Goal: Task Accomplishment & Management: Manage account settings

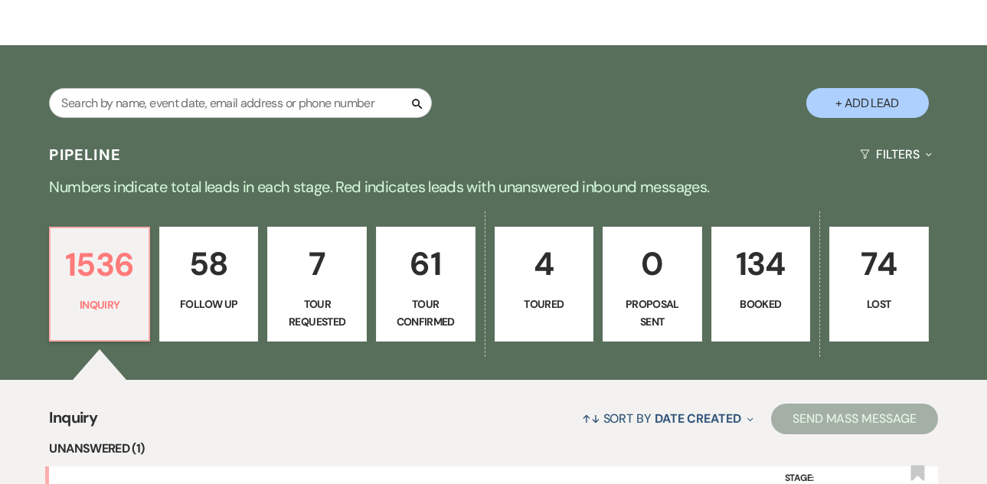
scroll to position [319, 0]
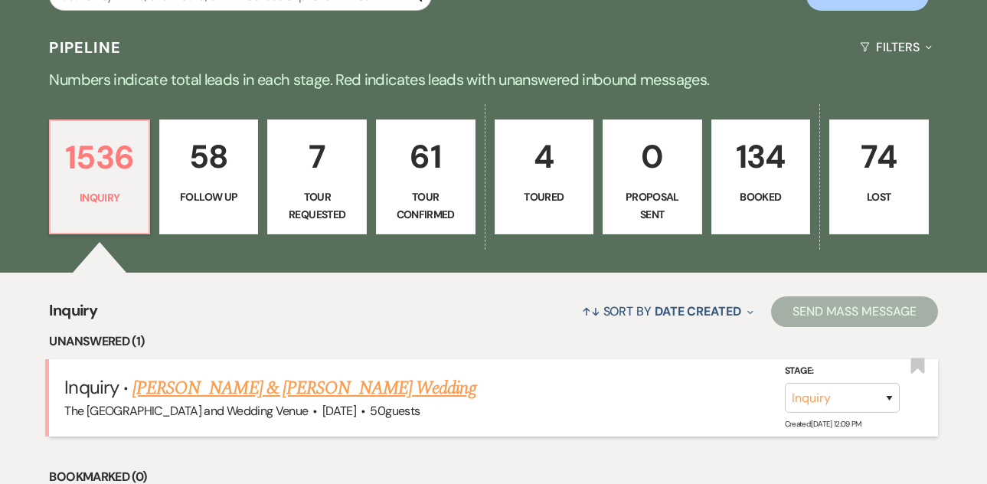
click at [273, 384] on link "[PERSON_NAME] & [PERSON_NAME] Wedding" at bounding box center [303, 388] width 343 height 28
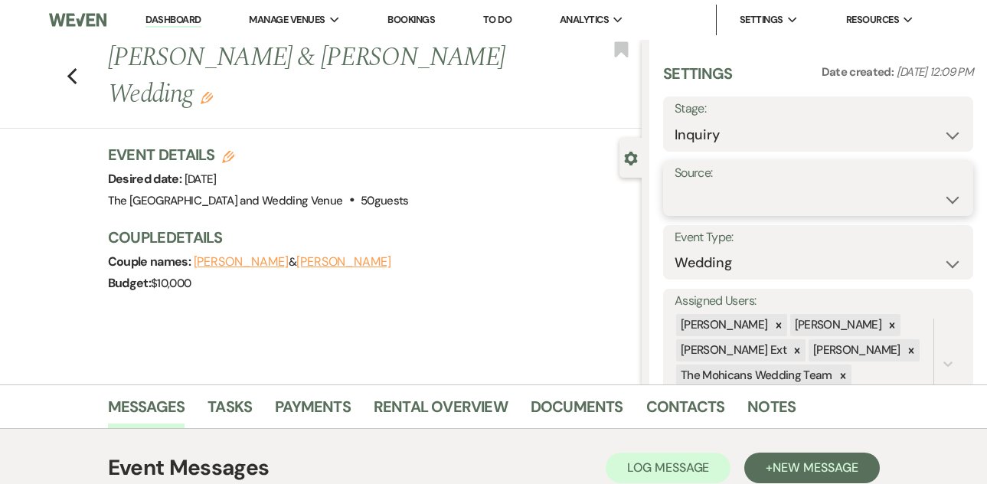
click at [754, 191] on select "Weven Venue Website Instagram Facebook Pinterest Google The Knot Wedding Wire H…" at bounding box center [818, 200] width 287 height 30
select select "5"
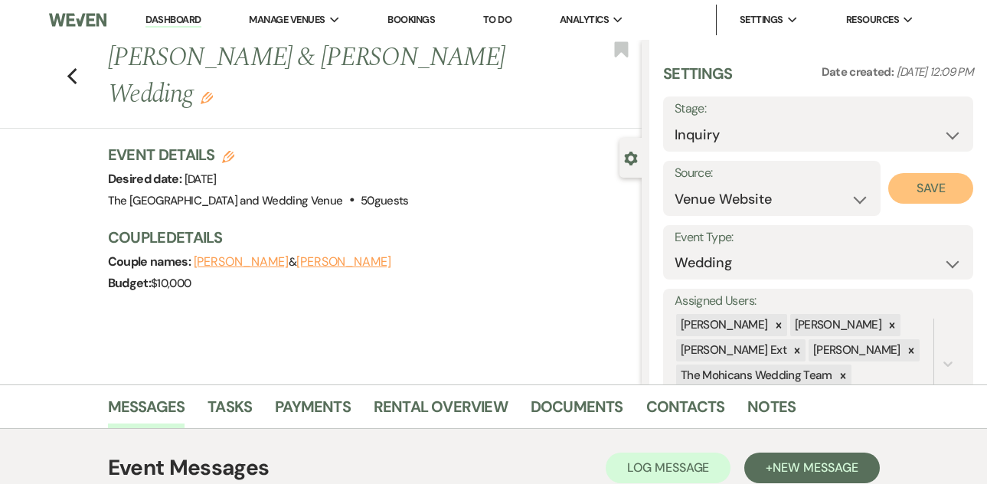
click at [904, 191] on button "Save" at bounding box center [930, 188] width 85 height 31
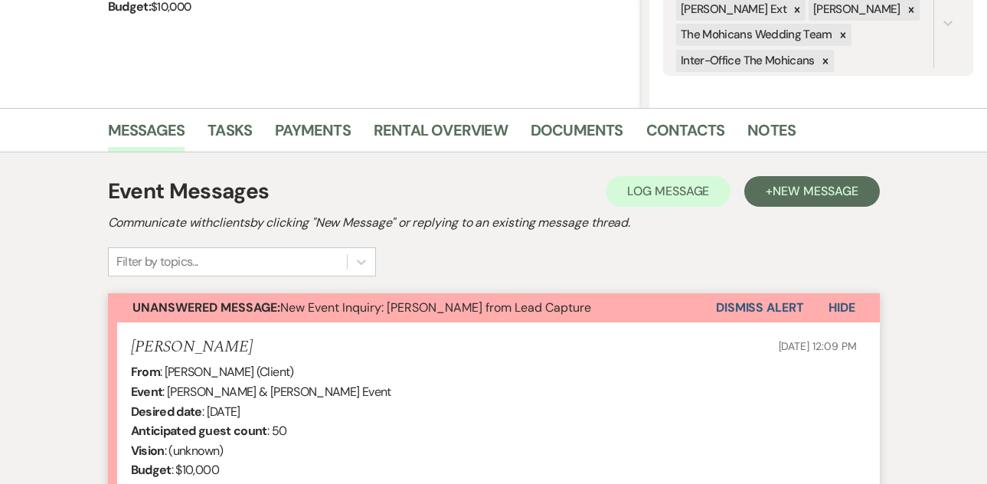
scroll to position [387, 0]
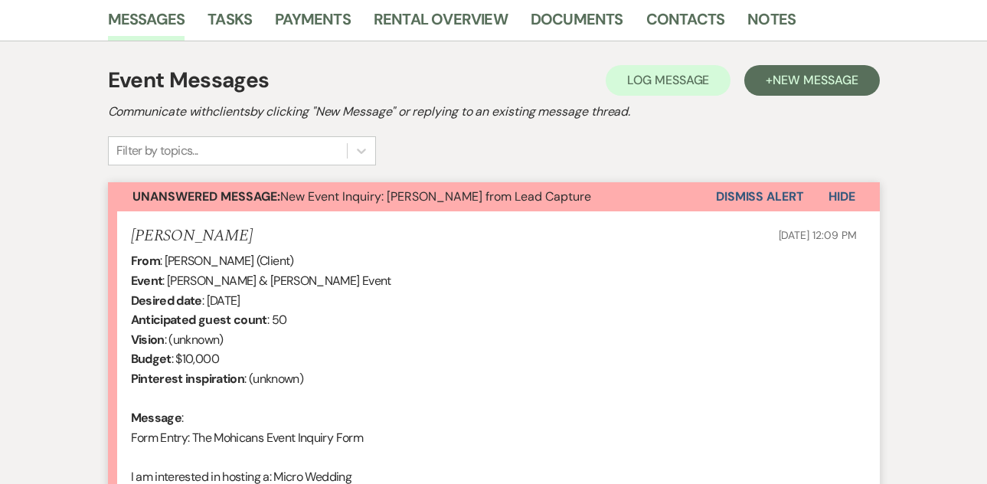
click at [764, 201] on button "Dismiss Alert" at bounding box center [760, 196] width 88 height 29
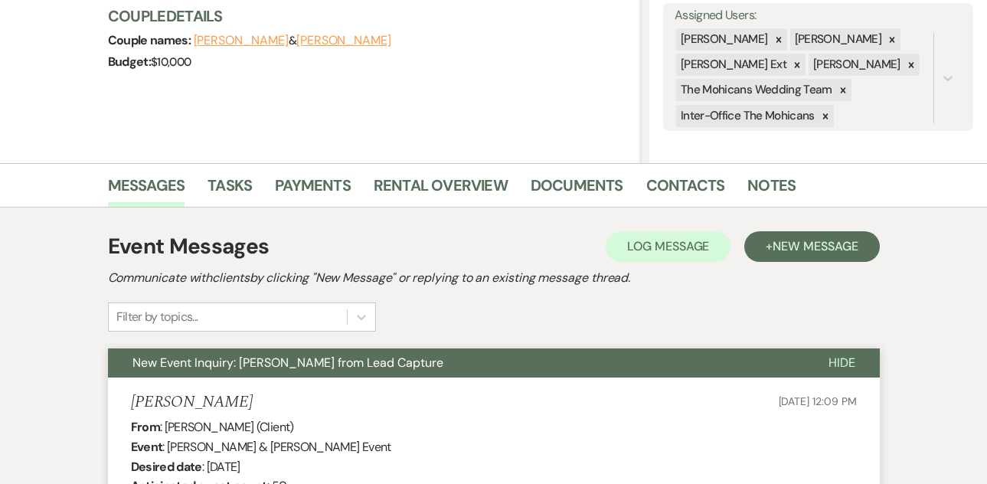
scroll to position [0, 0]
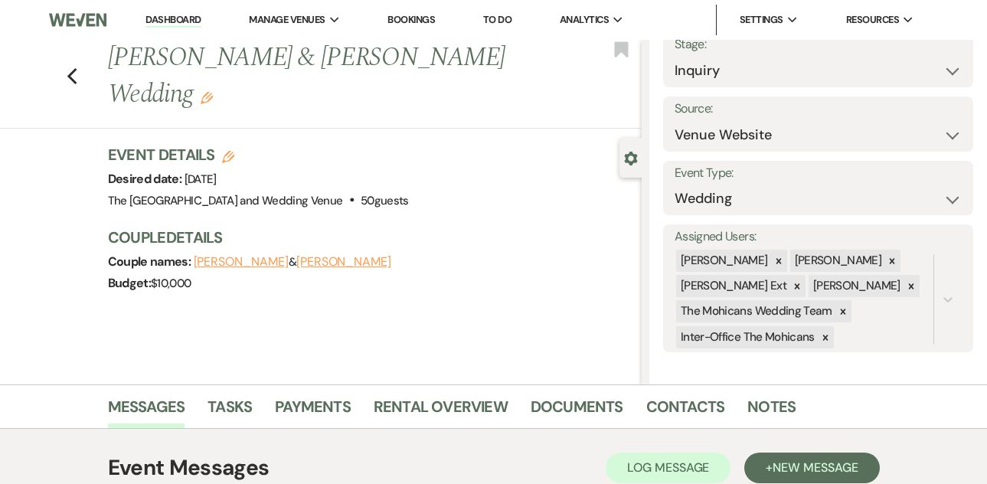
click at [159, 25] on link "Dashboard" at bounding box center [173, 20] width 55 height 15
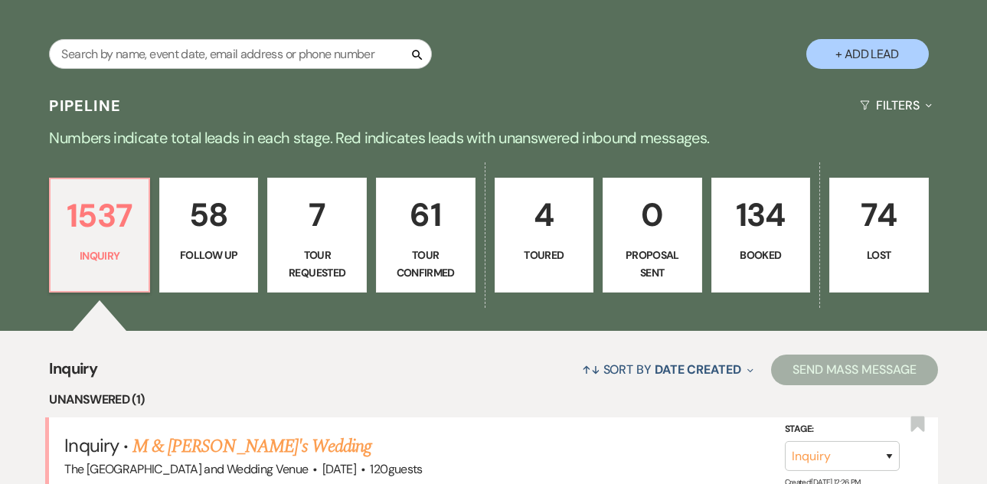
scroll to position [287, 0]
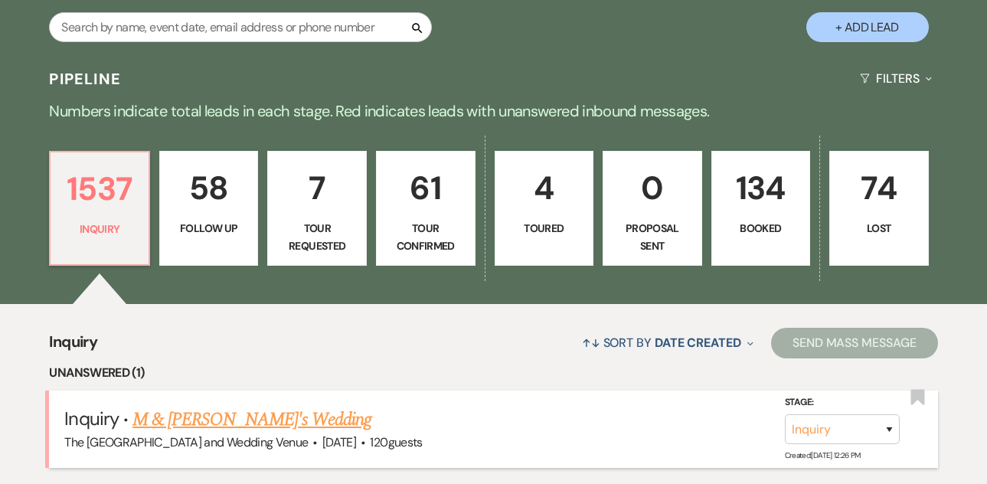
click at [248, 417] on link "M & [PERSON_NAME]'s Wedding" at bounding box center [251, 420] width 239 height 28
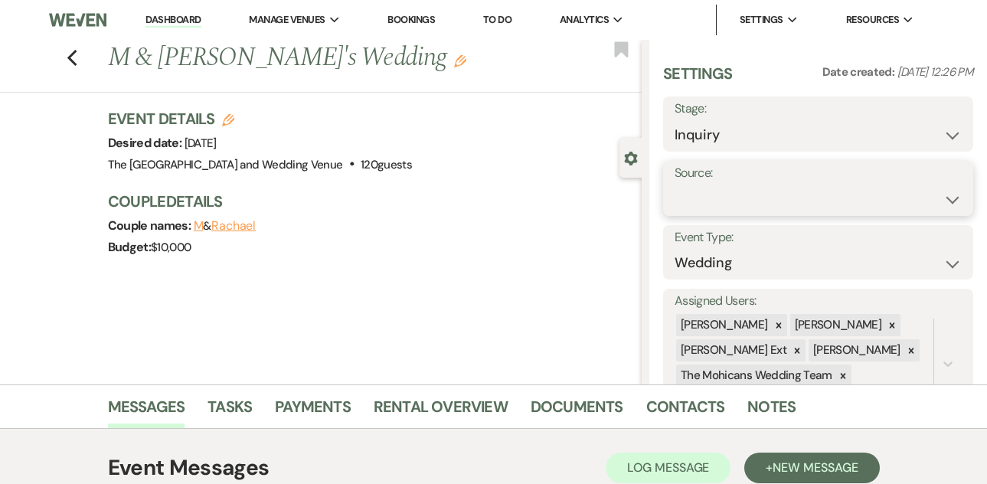
click at [767, 208] on select "Weven Venue Website Instagram Facebook Pinterest Google The Knot Wedding Wire H…" at bounding box center [818, 200] width 287 height 30
select select "5"
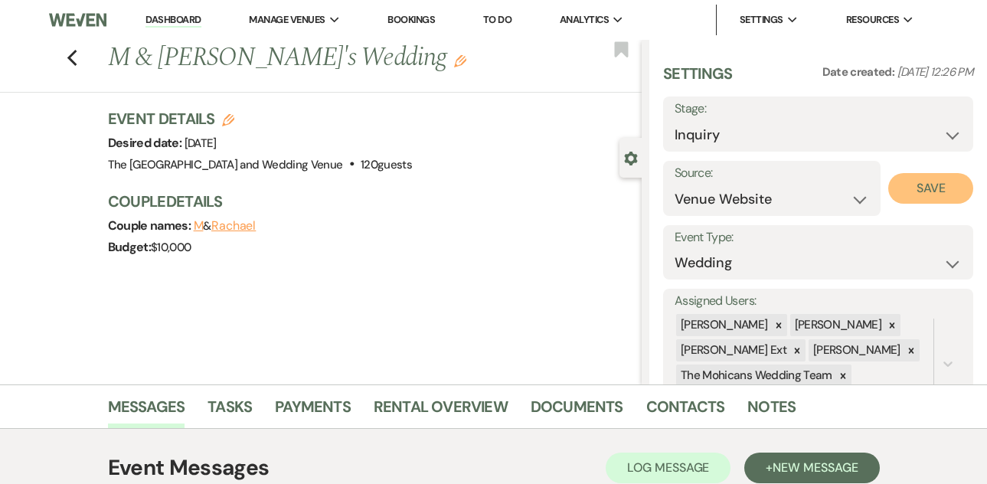
click at [909, 194] on button "Save" at bounding box center [930, 188] width 85 height 31
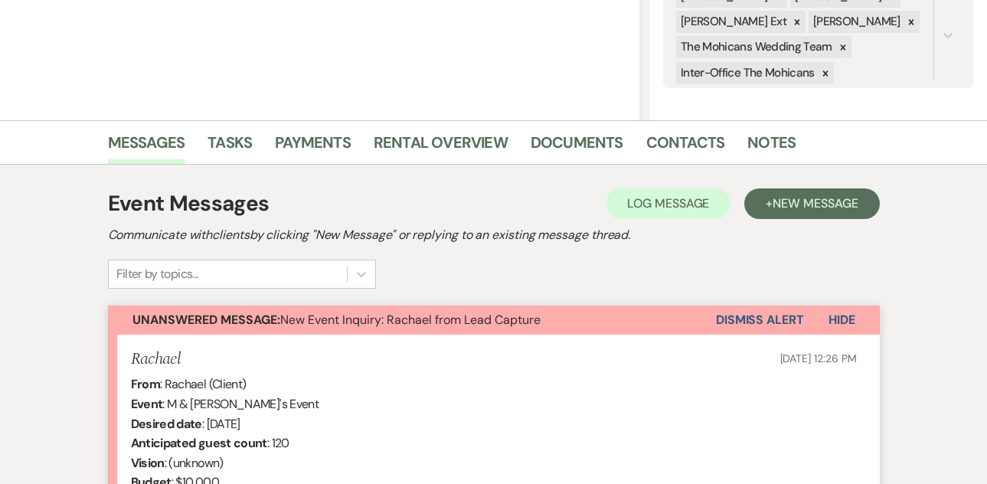
scroll to position [309, 0]
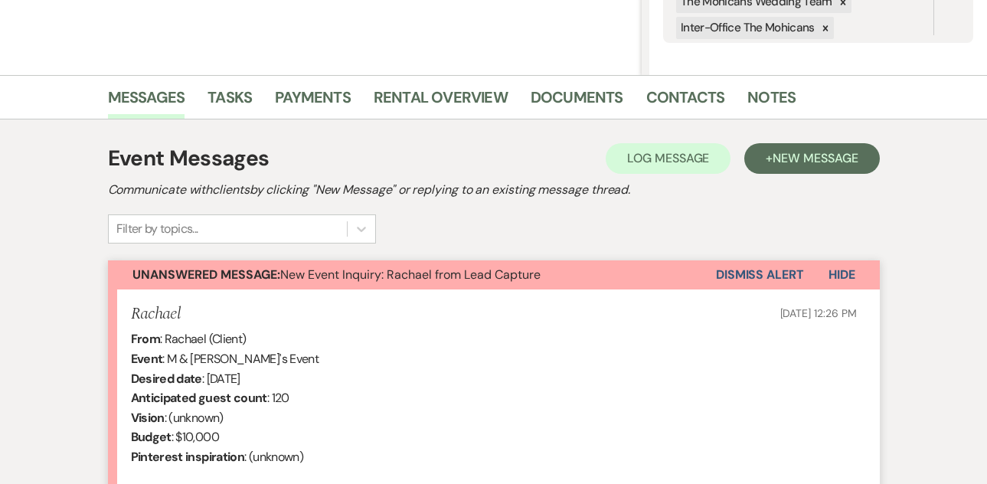
click at [735, 273] on button "Dismiss Alert" at bounding box center [760, 274] width 88 height 29
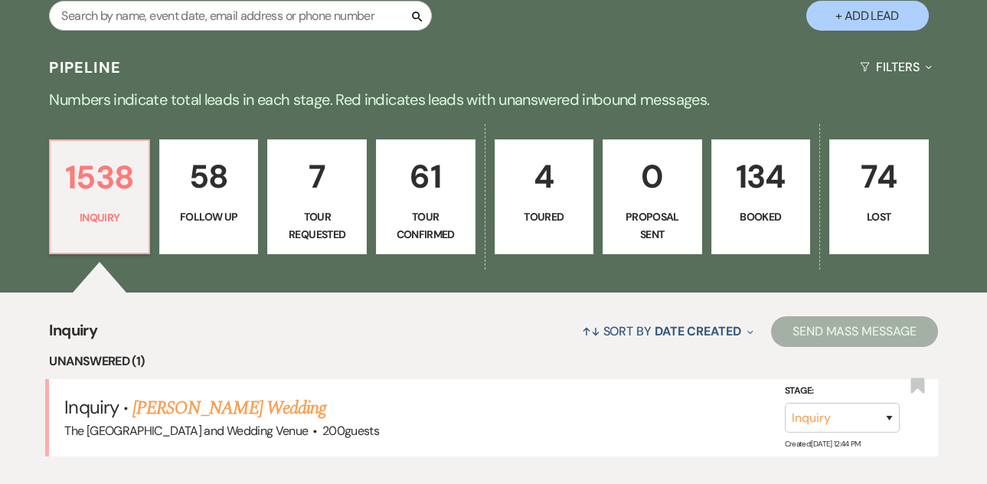
scroll to position [367, 0]
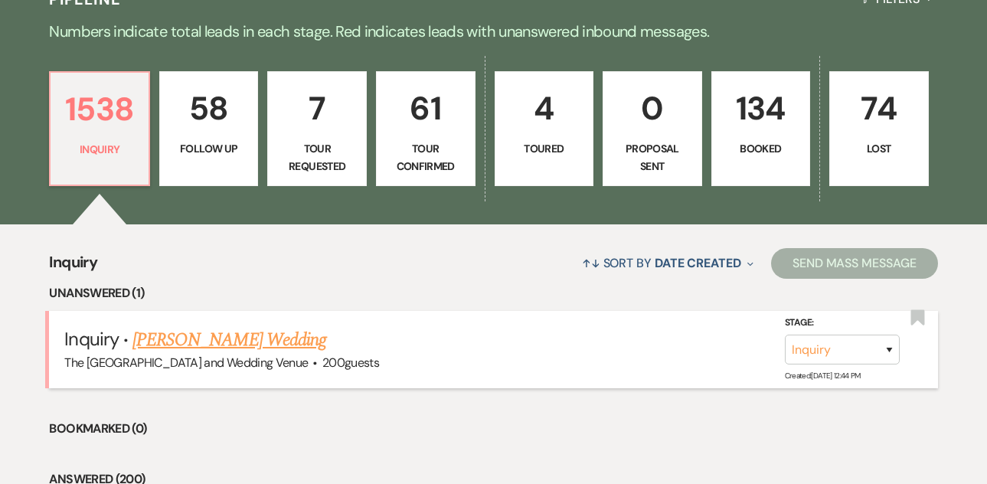
click at [247, 338] on link "[PERSON_NAME] Wedding" at bounding box center [229, 340] width 194 height 28
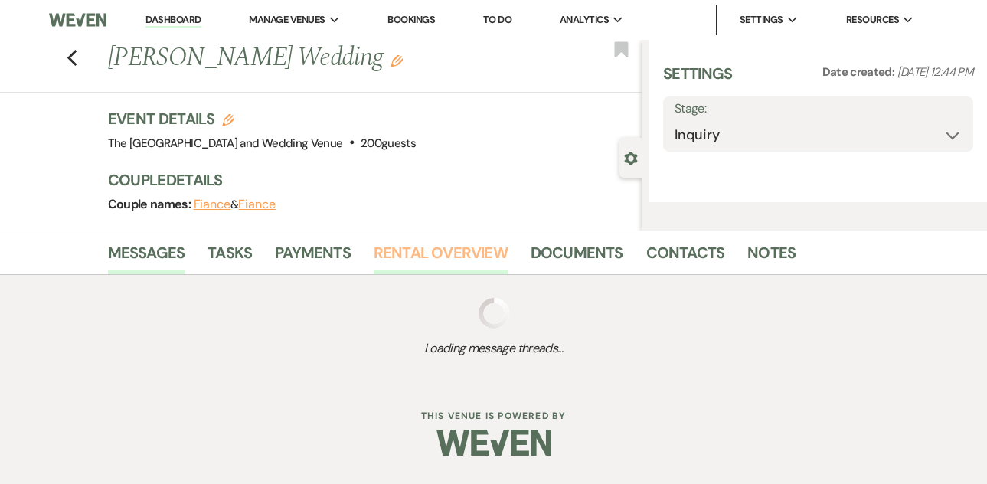
select select "4"
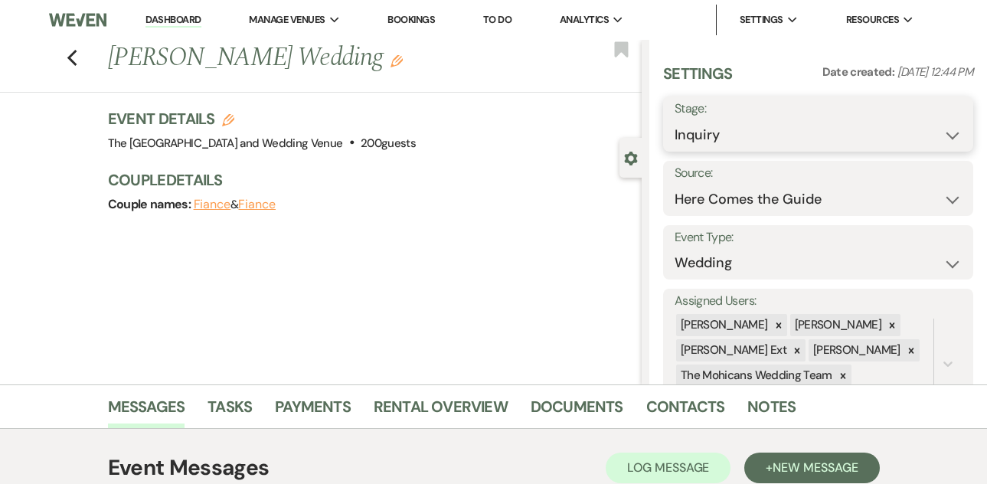
click at [767, 136] on select "Inquiry Follow Up Tour Requested Tour Confirmed Toured Proposal Sent Booked Lost" at bounding box center [818, 135] width 287 height 30
select select "9"
click at [925, 131] on button "Save" at bounding box center [941, 124] width 64 height 31
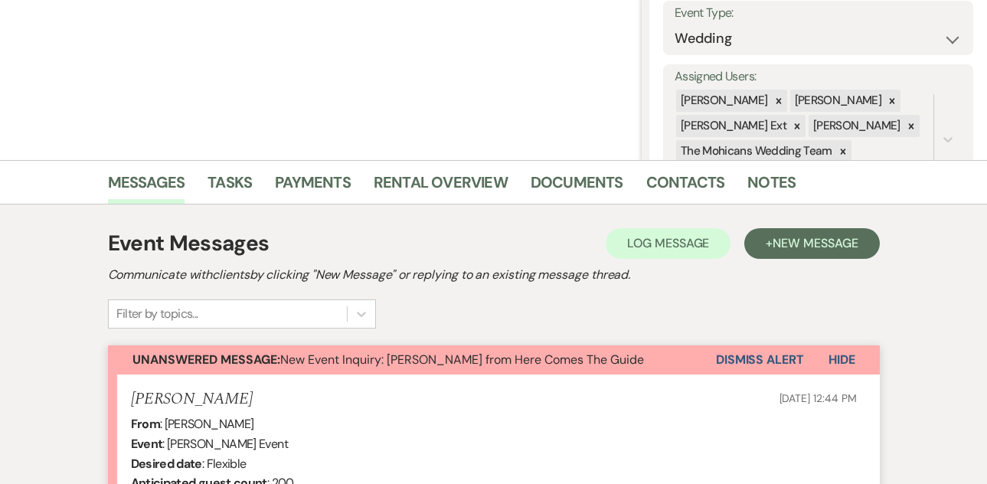
scroll to position [302, 0]
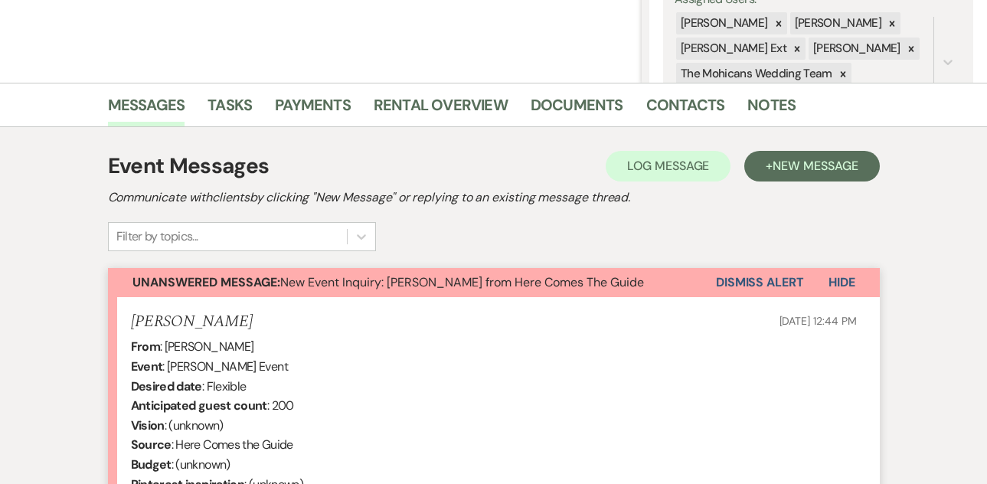
click at [734, 277] on button "Dismiss Alert" at bounding box center [760, 282] width 88 height 29
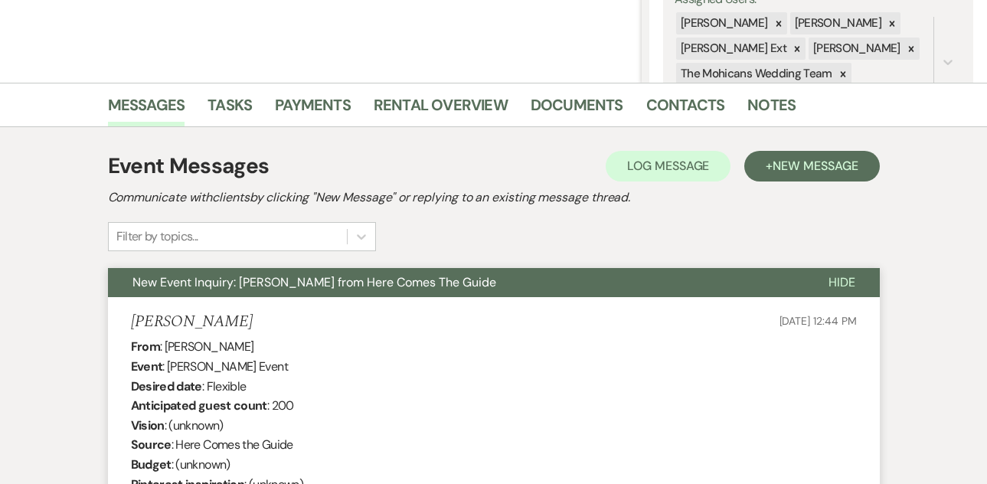
scroll to position [0, 0]
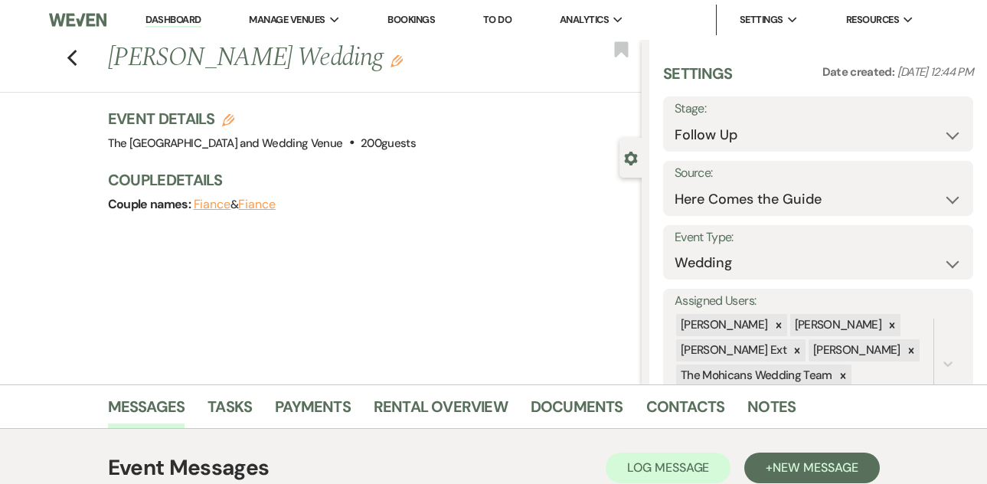
click at [168, 18] on link "Dashboard" at bounding box center [173, 20] width 55 height 15
select select "9"
